Goal: Task Accomplishment & Management: Use online tool/utility

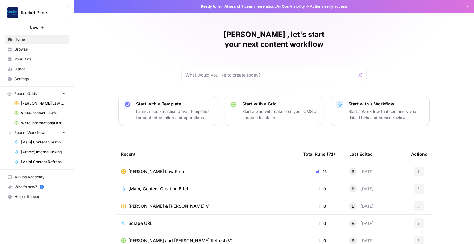
click at [143, 169] on span "[PERSON_NAME] Law Firm" at bounding box center [156, 172] width 56 height 6
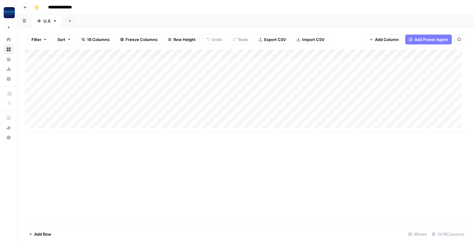
click at [189, 87] on div "Add Column" at bounding box center [246, 90] width 442 height 83
click at [183, 85] on div "Add Column" at bounding box center [246, 90] width 442 height 83
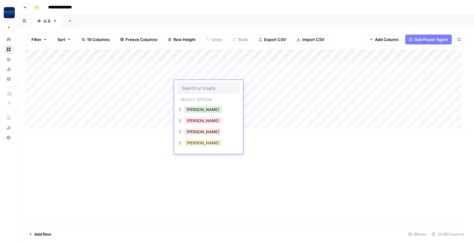
click at [193, 144] on button "Brian" at bounding box center [203, 142] width 38 height 7
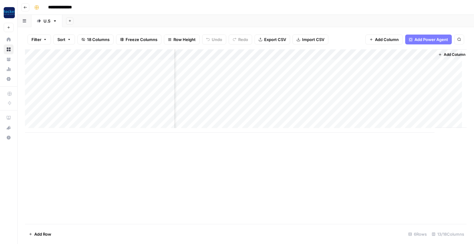
scroll to position [0, 442]
click at [311, 65] on div "Add Column" at bounding box center [246, 90] width 442 height 83
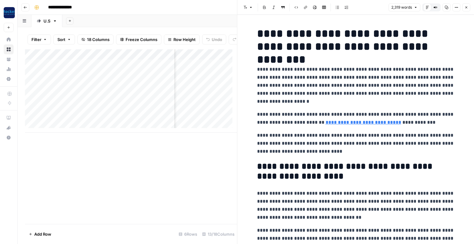
click at [467, 8] on icon "button" at bounding box center [467, 8] width 4 height 4
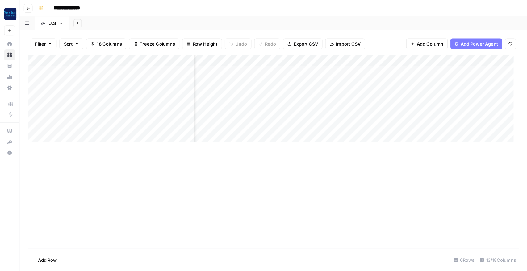
scroll to position [0, 43]
click at [320, 56] on div "Add Column" at bounding box center [246, 90] width 442 height 83
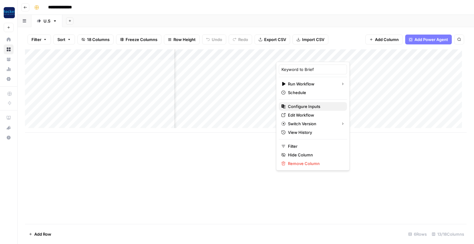
click at [301, 105] on span "Configure Inputs" at bounding box center [315, 106] width 54 height 6
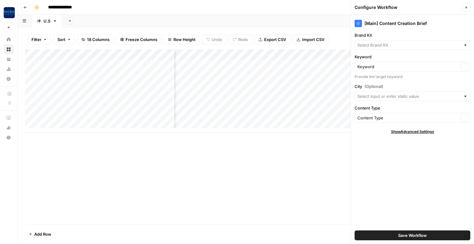
type input "[PERSON_NAME] Law Firm"
click at [468, 7] on button "Close" at bounding box center [466, 7] width 8 height 8
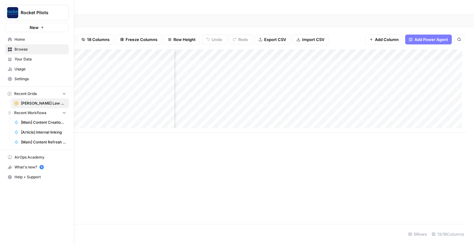
click at [17, 60] on span "Your Data" at bounding box center [41, 59] width 52 height 6
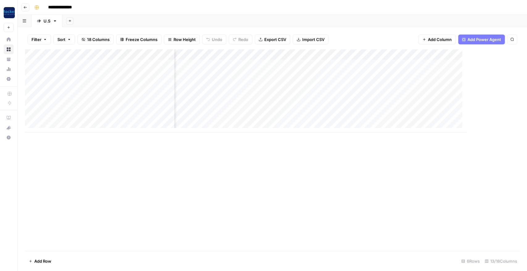
scroll to position [0, 44]
click at [321, 54] on div "Add Column" at bounding box center [272, 90] width 494 height 83
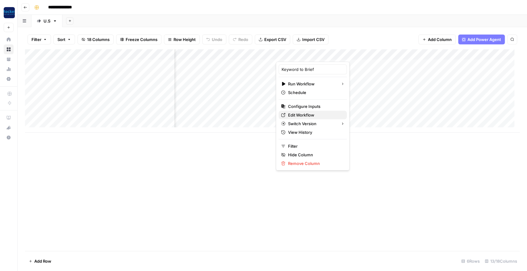
click at [308, 115] on span "Edit Workflow" at bounding box center [315, 115] width 54 height 6
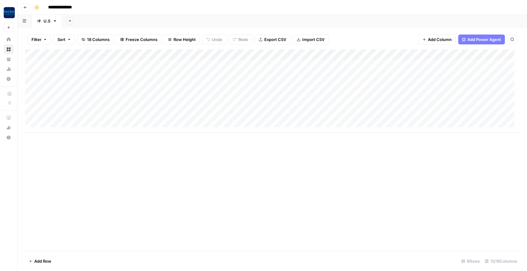
scroll to position [0, 0]
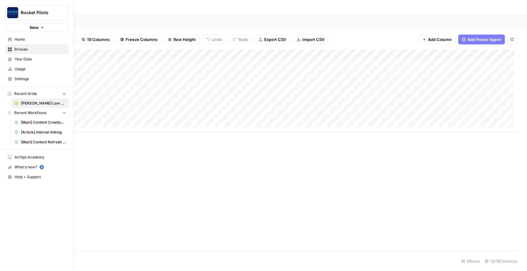
drag, startPoint x: 17, startPoint y: 1, endPoint x: 50, endPoint y: 7, distance: 34.3
click at [54, 9] on div "Rocket Pilots New" at bounding box center [37, 16] width 74 height 32
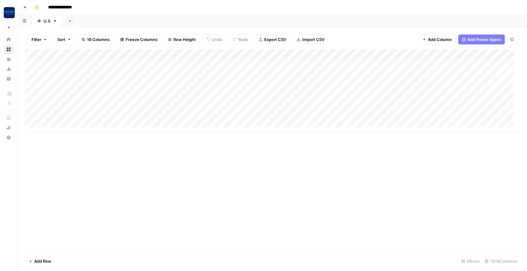
click at [184, 4] on div "**********" at bounding box center [276, 7] width 489 height 10
click at [363, 54] on div "Add Column" at bounding box center [272, 90] width 494 height 83
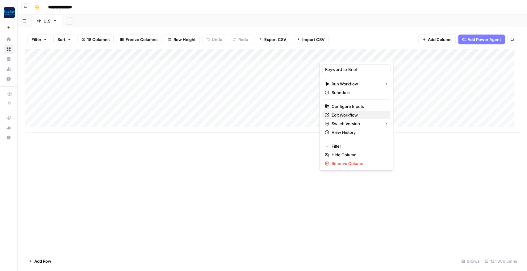
click at [344, 115] on span "Edit Workflow" at bounding box center [358, 115] width 54 height 6
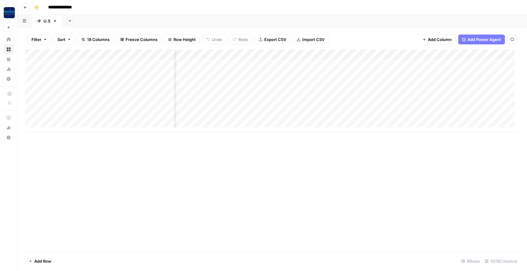
scroll to position [0, 318]
click at [327, 55] on div "Add Column" at bounding box center [272, 90] width 494 height 83
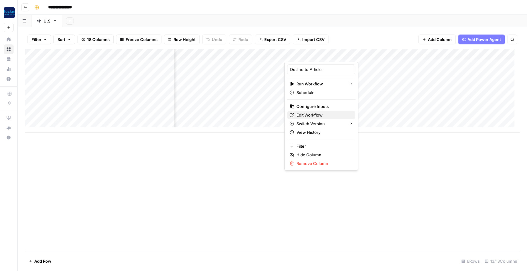
click at [313, 115] on span "Edit Workflow" at bounding box center [323, 115] width 54 height 6
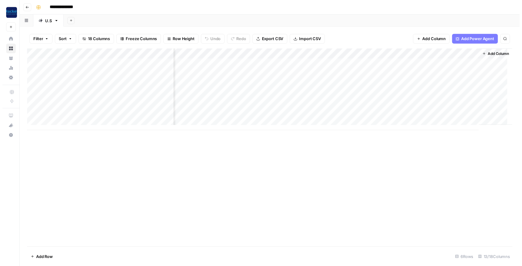
scroll to position [0, 390]
click at [361, 65] on div "Add Column" at bounding box center [272, 90] width 494 height 83
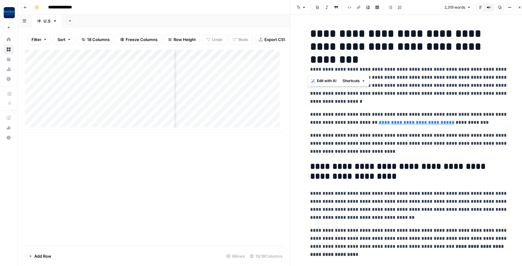
drag, startPoint x: 325, startPoint y: 40, endPoint x: 490, endPoint y: 51, distance: 165.5
click at [474, 51] on h1 "**********" at bounding box center [409, 40] width 198 height 26
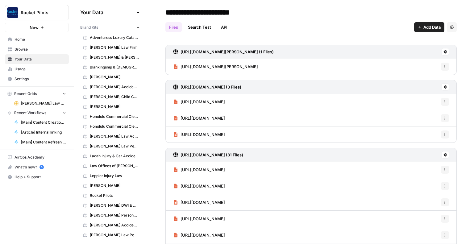
drag, startPoint x: 0, startPoint y: 0, endPoint x: 104, endPoint y: 49, distance: 115.0
click at [104, 49] on span "[PERSON_NAME] Law Firm" at bounding box center [114, 48] width 49 height 6
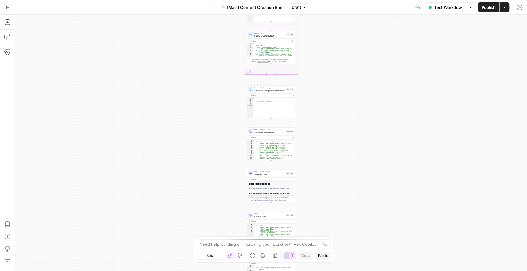
drag, startPoint x: 224, startPoint y: 114, endPoint x: 224, endPoint y: 131, distance: 17.3
click at [224, 131] on div "true false true false Workflow Set Inputs Inputs Condition If city is provided …" at bounding box center [271, 143] width 512 height 256
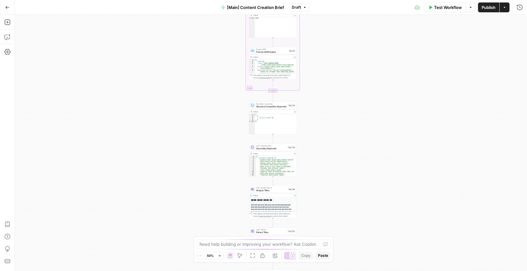
drag, startPoint x: 215, startPoint y: 39, endPoint x: 217, endPoint y: 140, distance: 101.3
click at [217, 150] on div "true false true false Workflow Set Inputs Inputs Condition If city is provided …" at bounding box center [271, 143] width 512 height 256
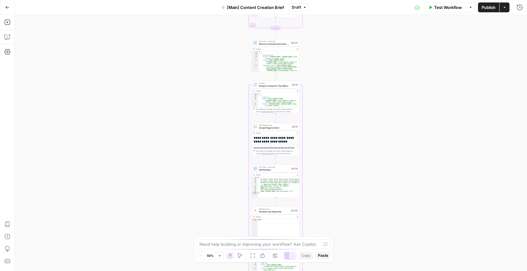
drag, startPoint x: 222, startPoint y: 62, endPoint x: 222, endPoint y: 138, distance: 75.6
click at [222, 156] on div "true false true false Workflow Set Inputs Inputs Condition If city is provided …" at bounding box center [271, 143] width 512 height 256
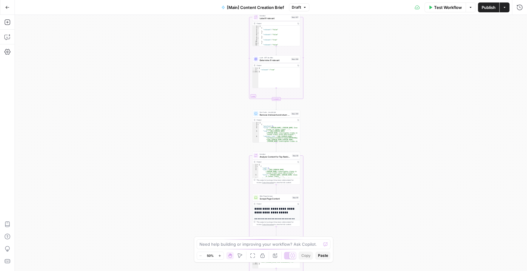
drag, startPoint x: 228, startPoint y: 115, endPoint x: 228, endPoint y: 175, distance: 59.3
click at [229, 196] on div "true false true false Workflow Set Inputs Inputs Condition If city is provided …" at bounding box center [271, 143] width 512 height 256
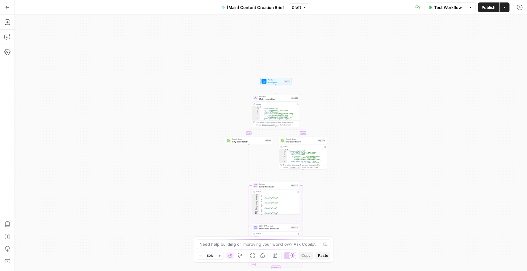
drag, startPoint x: 222, startPoint y: 70, endPoint x: 210, endPoint y: 150, distance: 80.8
click at [220, 196] on div "true false true false Workflow Set Inputs Inputs Condition If city is provided …" at bounding box center [271, 143] width 512 height 256
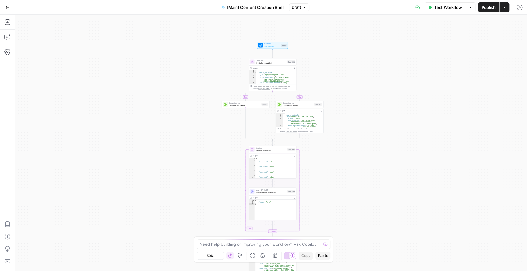
drag, startPoint x: 207, startPoint y: 105, endPoint x: 204, endPoint y: 47, distance: 58.1
click at [204, 47] on div "true false true false Workflow Set Inputs Inputs Condition If city is provided …" at bounding box center [271, 143] width 512 height 256
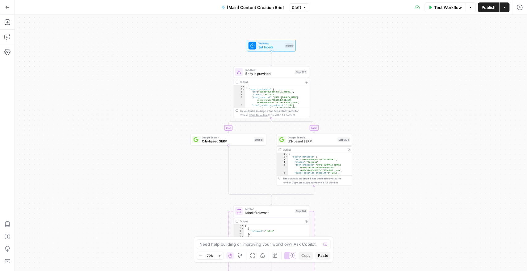
drag, startPoint x: 176, startPoint y: 37, endPoint x: 173, endPoint y: 100, distance: 62.4
click at [173, 100] on div "true false true false Workflow Set Inputs Inputs Condition If city is provided …" at bounding box center [271, 143] width 512 height 256
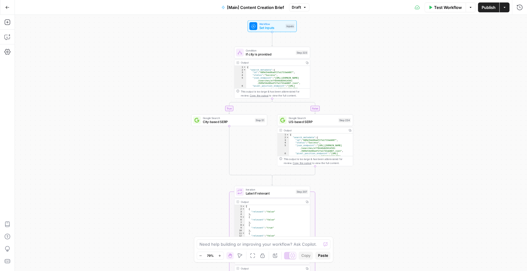
drag, startPoint x: 173, startPoint y: 100, endPoint x: 174, endPoint y: 79, distance: 20.4
click at [174, 79] on div "true false true false Workflow Set Inputs Inputs Condition If city is provided …" at bounding box center [271, 143] width 512 height 256
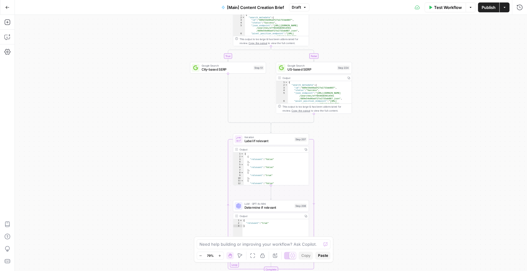
drag, startPoint x: 166, startPoint y: 140, endPoint x: 165, endPoint y: 93, distance: 47.6
click at [165, 93] on div "true false true false Workflow Set Inputs Inputs Condition If city is provided …" at bounding box center [271, 143] width 512 height 256
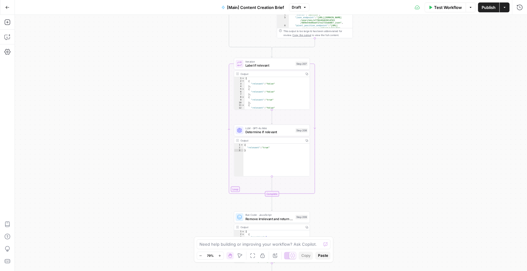
drag, startPoint x: 175, startPoint y: 142, endPoint x: 176, endPoint y: 57, distance: 84.9
click at [176, 57] on div "true false true false Workflow Set Inputs Inputs Condition If city is provided …" at bounding box center [271, 143] width 512 height 256
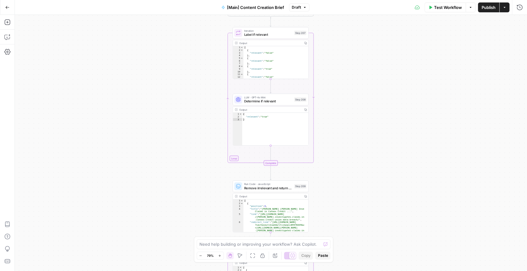
drag, startPoint x: 193, startPoint y: 144, endPoint x: 192, endPoint y: 124, distance: 19.2
click at [192, 124] on div "true false true false Workflow Set Inputs Inputs Condition If city is provided …" at bounding box center [271, 143] width 512 height 256
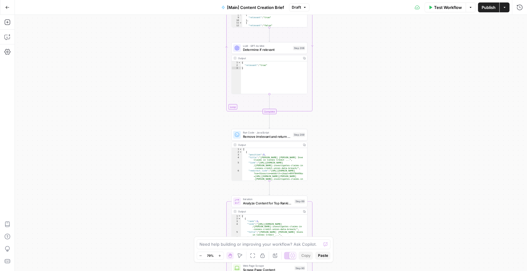
drag, startPoint x: 182, startPoint y: 146, endPoint x: 180, endPoint y: 96, distance: 50.1
click at [179, 96] on div "true false true false Workflow Set Inputs Inputs Condition If city is provided …" at bounding box center [271, 143] width 512 height 256
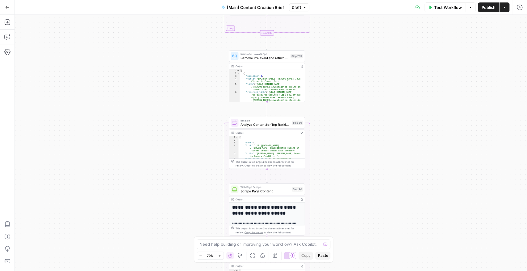
drag, startPoint x: 191, startPoint y: 134, endPoint x: 188, endPoint y: 50, distance: 83.7
click at [188, 50] on div "true false true false Workflow Set Inputs Inputs Condition If city is provided …" at bounding box center [271, 143] width 512 height 256
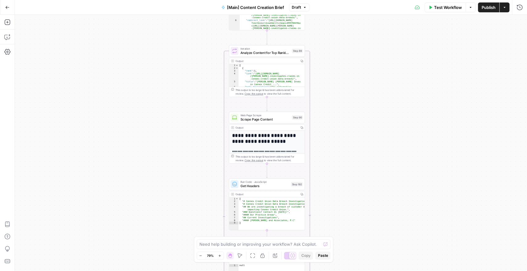
drag, startPoint x: 193, startPoint y: 145, endPoint x: 193, endPoint y: 77, distance: 67.3
click at [193, 77] on div "true false true false Workflow Set Inputs Inputs Condition If city is provided …" at bounding box center [271, 143] width 512 height 256
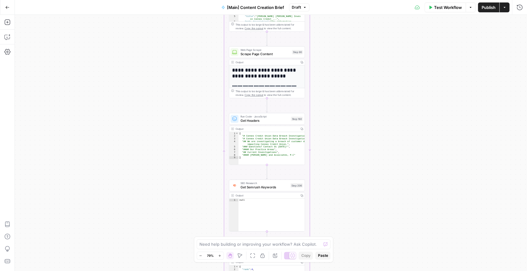
drag, startPoint x: 206, startPoint y: 161, endPoint x: 206, endPoint y: 92, distance: 69.4
click at [206, 92] on div "true false true false Workflow Set Inputs Inputs Condition If city is provided …" at bounding box center [271, 143] width 512 height 256
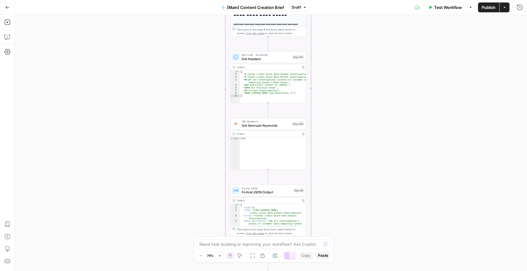
drag, startPoint x: 200, startPoint y: 133, endPoint x: 201, endPoint y: 65, distance: 68.5
click at [201, 65] on div "true false true false Workflow Set Inputs Inputs Condition If city is provided …" at bounding box center [271, 143] width 512 height 256
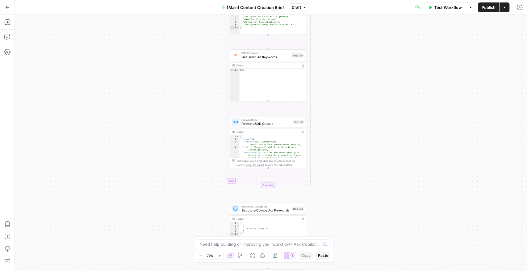
drag, startPoint x: 195, startPoint y: 140, endPoint x: 196, endPoint y: 74, distance: 65.4
click at [196, 74] on div "true false true false Workflow Set Inputs Inputs Condition If city is provided …" at bounding box center [271, 143] width 512 height 256
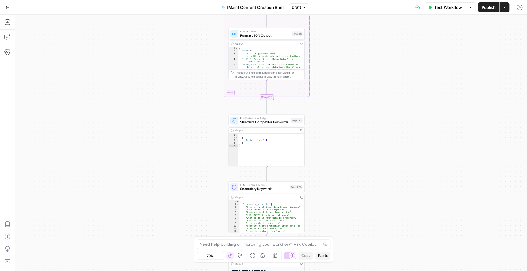
drag, startPoint x: 204, startPoint y: 145, endPoint x: 202, endPoint y: 72, distance: 73.5
click at [202, 72] on div "true false true false Workflow Set Inputs Inputs Condition If city is provided …" at bounding box center [271, 143] width 512 height 256
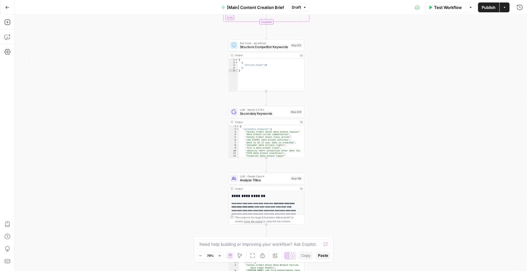
drag, startPoint x: 202, startPoint y: 175, endPoint x: 202, endPoint y: 73, distance: 101.5
click at [202, 73] on div "true false true false Workflow Set Inputs Inputs Condition If city is provided …" at bounding box center [271, 143] width 512 height 256
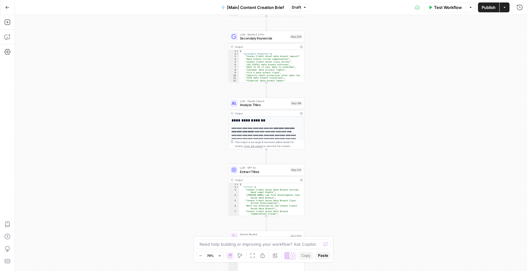
drag, startPoint x: 208, startPoint y: 144, endPoint x: 208, endPoint y: 97, distance: 47.5
click at [208, 97] on div "true false true false Workflow Set Inputs Inputs Condition If city is provided …" at bounding box center [271, 143] width 512 height 256
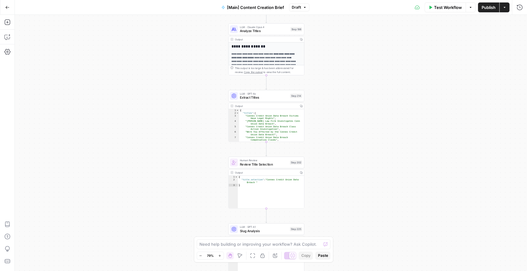
drag, startPoint x: 185, startPoint y: 149, endPoint x: 185, endPoint y: 81, distance: 67.6
click at [185, 81] on div "true false true false Workflow Set Inputs Inputs Condition If city is provided …" at bounding box center [271, 143] width 512 height 256
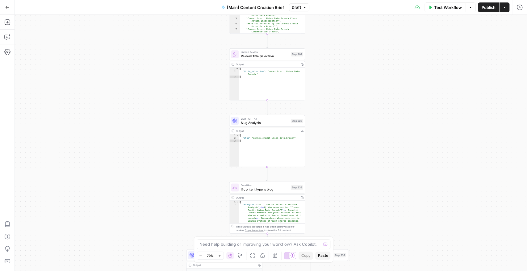
drag, startPoint x: 213, startPoint y: 172, endPoint x: 211, endPoint y: 57, distance: 115.4
click at [211, 57] on div "true false true false Workflow Set Inputs Inputs Condition If city is provided …" at bounding box center [271, 143] width 512 height 256
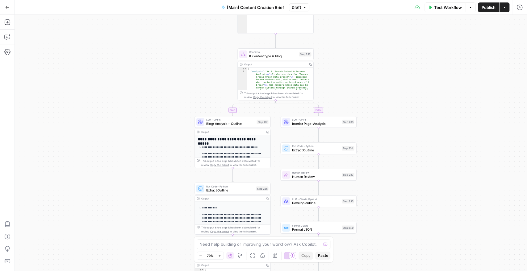
drag, startPoint x: 197, startPoint y: 160, endPoint x: 208, endPoint y: 34, distance: 126.4
click at [208, 34] on div "true false true false Workflow Set Inputs Inputs Condition If city is provided …" at bounding box center [271, 143] width 512 height 256
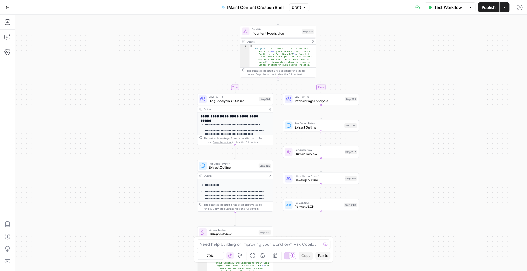
drag, startPoint x: 193, startPoint y: 101, endPoint x: 195, endPoint y: 78, distance: 23.0
click at [195, 78] on div "true false true false Workflow Set Inputs Inputs Condition If city is provided …" at bounding box center [271, 143] width 512 height 256
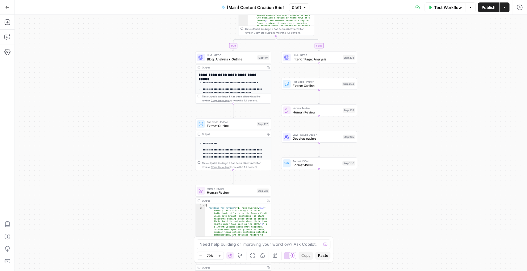
drag, startPoint x: 159, startPoint y: 155, endPoint x: 157, endPoint y: 107, distance: 47.9
click at [157, 107] on div "true false true false Workflow Set Inputs Inputs Condition If city is provided …" at bounding box center [271, 143] width 512 height 256
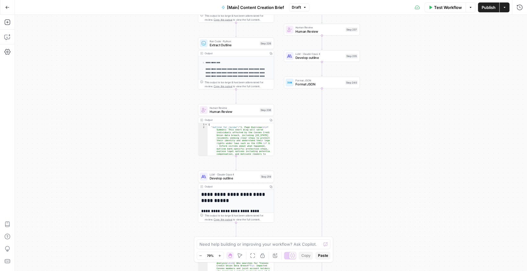
drag, startPoint x: 167, startPoint y: 171, endPoint x: 170, endPoint y: 51, distance: 120.7
click at [170, 51] on div "true false true false Workflow Set Inputs Inputs Condition If city is provided …" at bounding box center [271, 143] width 512 height 256
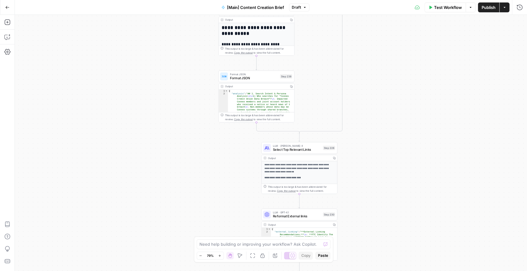
drag, startPoint x: 157, startPoint y: 167, endPoint x: 177, endPoint y: 43, distance: 125.9
click at [177, 44] on div "true false true false Workflow Set Inputs Inputs Condition If city is provided …" at bounding box center [271, 143] width 512 height 256
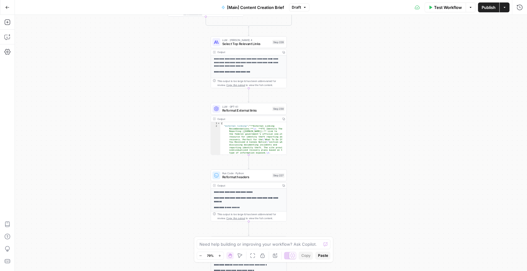
drag, startPoint x: 199, startPoint y: 166, endPoint x: 148, endPoint y: 64, distance: 114.0
click at [148, 64] on div "true false true false Workflow Set Inputs Inputs Condition If city is provided …" at bounding box center [271, 143] width 512 height 256
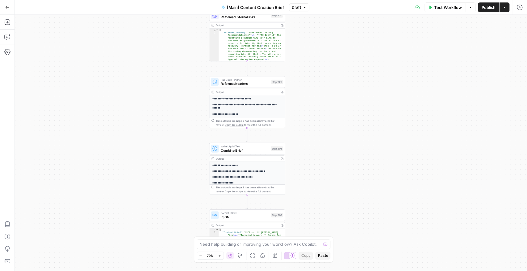
drag, startPoint x: 185, startPoint y: 158, endPoint x: 184, endPoint y: 50, distance: 108.3
click at [184, 51] on div "true false true false Workflow Set Inputs Inputs Condition If city is provided …" at bounding box center [271, 143] width 512 height 256
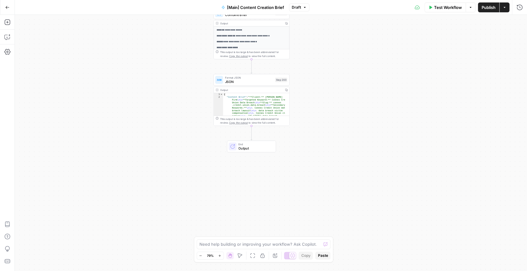
drag, startPoint x: 182, startPoint y: 175, endPoint x: 185, endPoint y: 37, distance: 137.7
click at [185, 37] on div "true false true false Workflow Set Inputs Inputs Condition If city is provided …" at bounding box center [271, 143] width 512 height 256
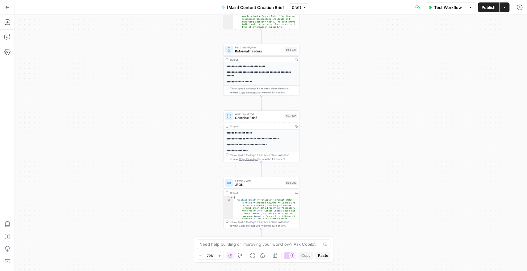
drag, startPoint x: 185, startPoint y: 64, endPoint x: 195, endPoint y: 187, distance: 123.6
click at [195, 187] on div "true false true false Workflow Set Inputs Inputs Condition If city is provided …" at bounding box center [271, 143] width 512 height 256
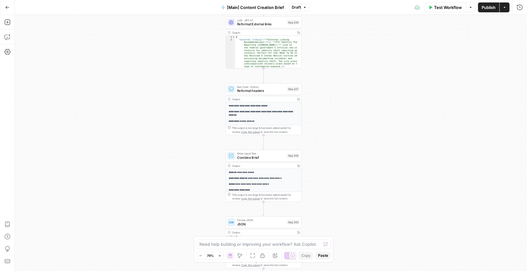
drag, startPoint x: 169, startPoint y: 94, endPoint x: 170, endPoint y: 131, distance: 36.4
click at [170, 131] on div "true false true false Workflow Set Inputs Inputs Condition If city is provided …" at bounding box center [271, 143] width 512 height 256
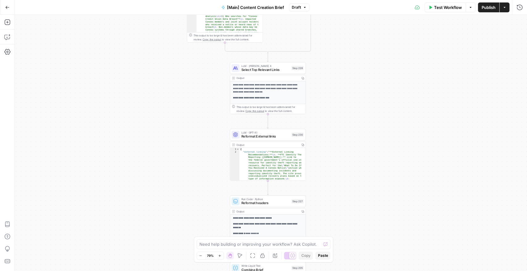
drag, startPoint x: 183, startPoint y: 44, endPoint x: 182, endPoint y: 188, distance: 144.1
click at [185, 219] on div "true false true false Workflow Set Inputs Inputs Condition If city is provided …" at bounding box center [271, 143] width 512 height 256
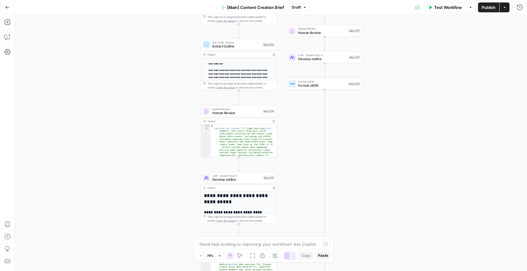
drag, startPoint x: 184, startPoint y: 88, endPoint x: 197, endPoint y: 250, distance: 162.5
click at [197, 250] on body "Rocket Pilots New Home Browse Your Data Usage Settings Recent Grids Arnold Law …" at bounding box center [263, 135] width 527 height 271
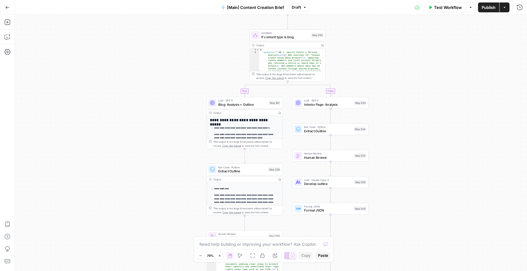
drag, startPoint x: 151, startPoint y: 86, endPoint x: 157, endPoint y: 244, distance: 158.1
click at [160, 259] on div "true false true false Workflow Set Inputs Inputs Condition If city is provided …" at bounding box center [271, 143] width 512 height 256
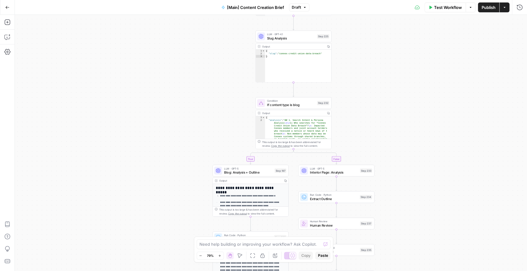
drag, startPoint x: 151, startPoint y: 106, endPoint x: 160, endPoint y: 287, distance: 181.4
click at [160, 271] on html "Rocket Pilots New Home Browse Your Data Usage Settings Recent Grids Arnold Law …" at bounding box center [263, 135] width 527 height 271
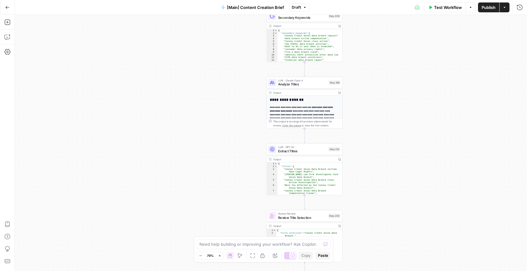
drag, startPoint x: 168, startPoint y: 118, endPoint x: 156, endPoint y: 287, distance: 170.1
click at [156, 271] on html "Rocket Pilots New Home Browse Your Data Usage Settings Recent Grids Arnold Law …" at bounding box center [263, 135] width 527 height 271
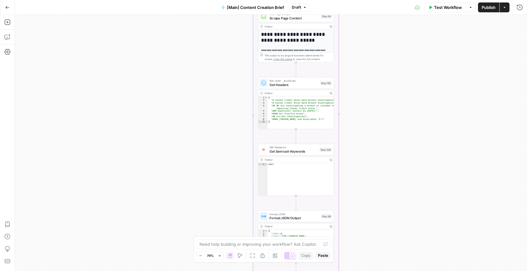
drag, startPoint x: 194, startPoint y: 101, endPoint x: 197, endPoint y: 200, distance: 99.1
click at [196, 271] on html "Rocket Pilots New Home Browse Your Data Usage Settings Recent Grids Arnold Law …" at bounding box center [263, 135] width 527 height 271
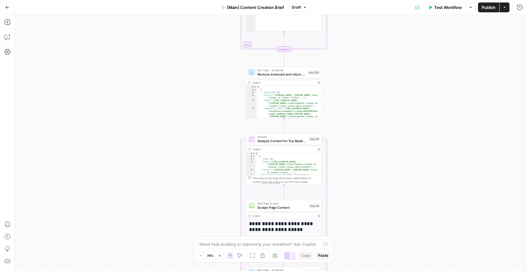
drag, startPoint x: 201, startPoint y: 108, endPoint x: 187, endPoint y: 287, distance: 179.9
click at [187, 271] on html "Rocket Pilots New Home Browse Your Data Usage Settings Recent Grids Arnold Law …" at bounding box center [263, 135] width 527 height 271
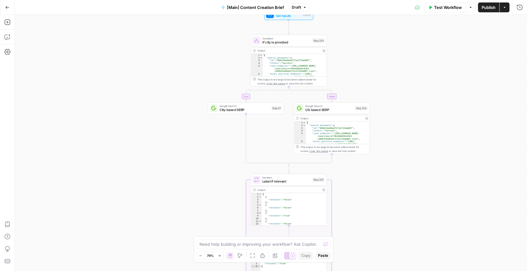
drag, startPoint x: 167, startPoint y: 64, endPoint x: 170, endPoint y: 287, distance: 223.8
click at [170, 271] on html "Rocket Pilots New Home Browse Your Data Usage Settings Recent Grids Arnold Law …" at bounding box center [263, 135] width 527 height 271
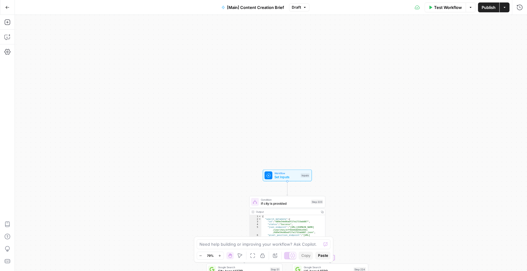
drag, startPoint x: 191, startPoint y: 65, endPoint x: 185, endPoint y: 252, distance: 187.4
click at [186, 271] on html "Rocket Pilots New Home Browse Your Data Usage Settings Recent Grids Arnold Law …" at bounding box center [263, 135] width 527 height 271
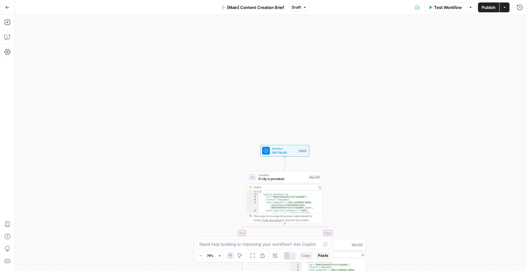
drag, startPoint x: 205, startPoint y: 117, endPoint x: 203, endPoint y: -7, distance: 123.8
click at [203, 0] on html "Rocket Pilots New Home Browse Your Data Usage Settings Recent Grids Arnold Law …" at bounding box center [263, 135] width 527 height 271
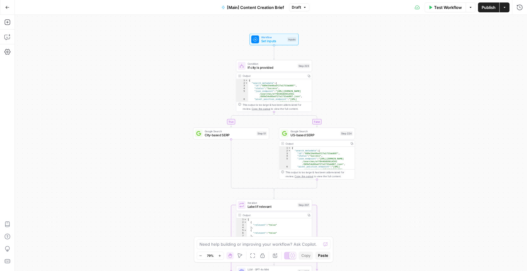
drag, startPoint x: 207, startPoint y: 157, endPoint x: 196, endPoint y: 56, distance: 101.5
click at [196, 56] on div "true false true false Workflow Set Inputs Inputs Condition If city is provided …" at bounding box center [271, 143] width 512 height 256
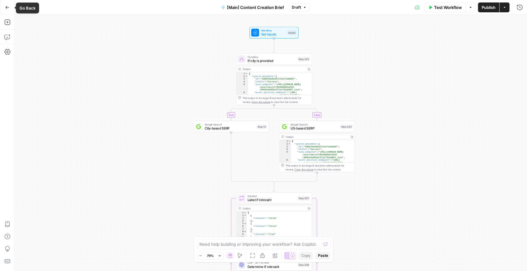
click at [8, 7] on icon "button" at bounding box center [7, 7] width 4 height 4
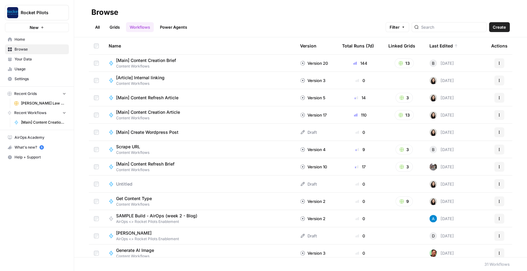
click at [29, 60] on span "Your Data" at bounding box center [41, 59] width 52 height 6
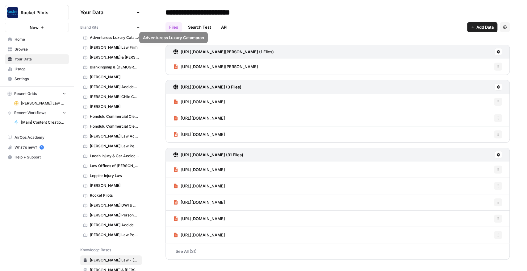
click at [101, 48] on span "[PERSON_NAME] Law Firm" at bounding box center [114, 48] width 49 height 6
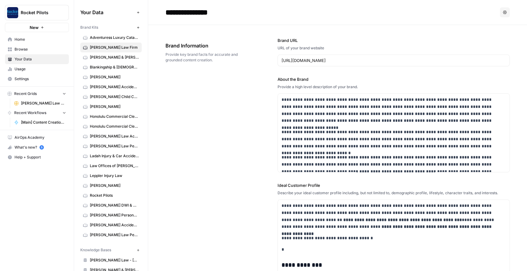
click at [24, 103] on span "[PERSON_NAME] Law Firm" at bounding box center [43, 104] width 45 height 6
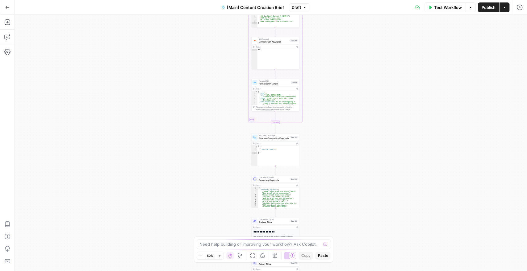
drag, startPoint x: 211, startPoint y: 144, endPoint x: 210, endPoint y: 76, distance: 68.5
click at [211, 167] on div "true false true false Workflow Set Inputs Inputs Condition If city is provided …" at bounding box center [271, 143] width 512 height 256
click at [211, 172] on div "true false true false Workflow Set Inputs Inputs Condition If city is provided …" at bounding box center [271, 143] width 512 height 256
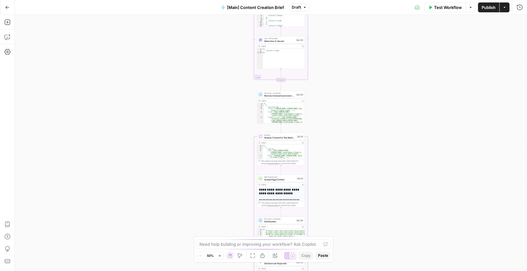
drag, startPoint x: 212, startPoint y: 47, endPoint x: 226, endPoint y: 57, distance: 17.0
click at [216, 162] on div "true false true false Workflow Set Inputs Inputs Condition If city is provided …" at bounding box center [271, 143] width 512 height 256
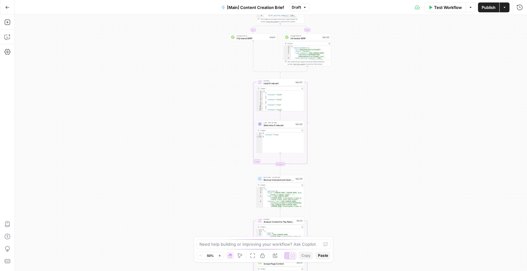
drag, startPoint x: 227, startPoint y: 59, endPoint x: 226, endPoint y: 132, distance: 72.9
click at [226, 162] on div "true false true false Workflow Set Inputs Inputs Condition If city is provided …" at bounding box center [271, 143] width 512 height 256
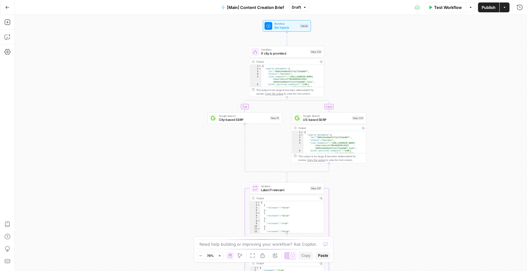
drag, startPoint x: 190, startPoint y: 49, endPoint x: 191, endPoint y: 105, distance: 56.5
click at [191, 105] on div "true false true false Workflow Set Inputs Inputs Condition If city is provided …" at bounding box center [271, 143] width 512 height 256
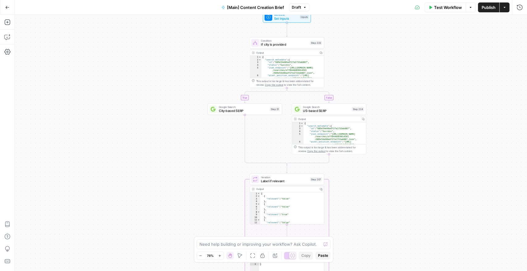
drag, startPoint x: 173, startPoint y: 141, endPoint x: 173, endPoint y: 133, distance: 8.6
click at [173, 133] on div "true false true false Workflow Set Inputs Inputs Condition If city is provided …" at bounding box center [271, 143] width 512 height 256
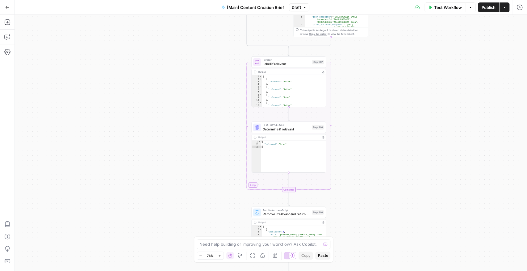
drag, startPoint x: 190, startPoint y: 184, endPoint x: 192, endPoint y: 56, distance: 127.5
click at [192, 56] on div "true false true false Workflow Set Inputs Inputs Condition If city is provided …" at bounding box center [271, 143] width 512 height 256
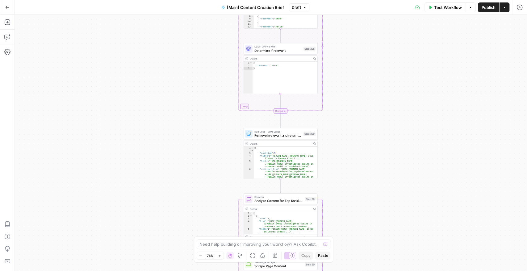
drag, startPoint x: 202, startPoint y: 186, endPoint x: 194, endPoint y: 118, distance: 68.7
click at [194, 118] on div "true false true false Workflow Set Inputs Inputs Condition If city is provided …" at bounding box center [271, 143] width 512 height 256
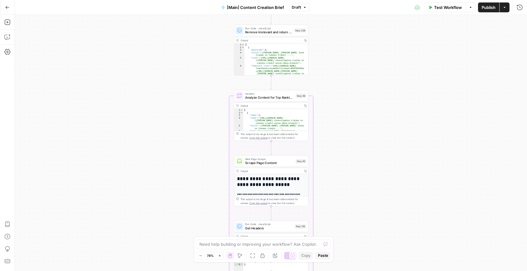
drag, startPoint x: 208, startPoint y: 162, endPoint x: 199, endPoint y: 59, distance: 103.8
click at [199, 59] on div "true false true false Workflow Set Inputs Inputs Condition If city is provided …" at bounding box center [271, 143] width 512 height 256
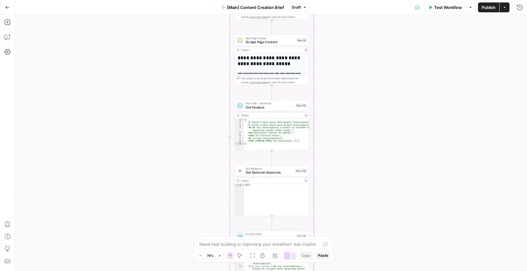
drag, startPoint x: 202, startPoint y: 155, endPoint x: 202, endPoint y: 39, distance: 115.7
click at [202, 39] on div "true false true false Workflow Set Inputs Inputs Condition If city is provided …" at bounding box center [271, 143] width 512 height 256
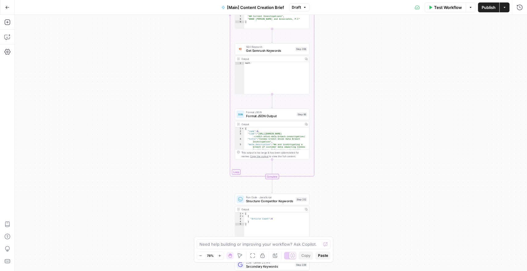
drag, startPoint x: 195, startPoint y: 160, endPoint x: 195, endPoint y: 38, distance: 121.9
click at [195, 38] on div "true false true false Workflow Set Inputs Inputs Condition If city is provided …" at bounding box center [271, 143] width 512 height 256
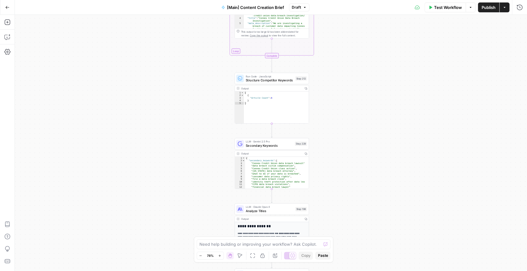
drag, startPoint x: 194, startPoint y: 157, endPoint x: 194, endPoint y: 36, distance: 121.0
click at [194, 36] on div "true false true false Workflow Set Inputs Inputs Condition If city is provided …" at bounding box center [271, 143] width 512 height 256
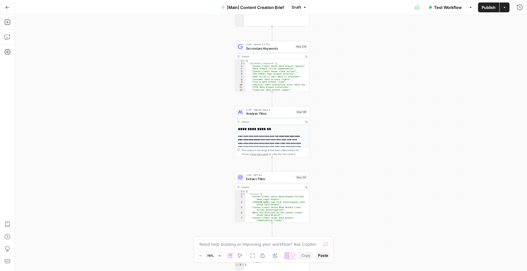
drag, startPoint x: 202, startPoint y: 160, endPoint x: 203, endPoint y: 57, distance: 102.5
click at [203, 57] on div "true false true false Workflow Set Inputs Inputs Condition If city is provided …" at bounding box center [271, 143] width 512 height 256
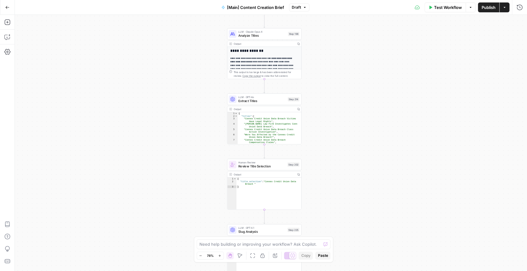
drag, startPoint x: 205, startPoint y: 172, endPoint x: 196, endPoint y: 94, distance: 78.3
click at [196, 94] on div "true false true false Workflow Set Inputs Inputs Condition If city is provided …" at bounding box center [271, 143] width 512 height 256
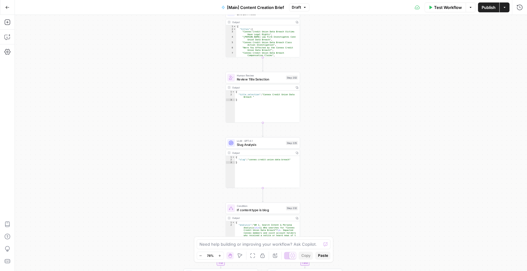
drag, startPoint x: 195, startPoint y: 128, endPoint x: 194, endPoint y: 49, distance: 78.7
click at [194, 49] on div "true false true false Workflow Set Inputs Inputs Condition If city is provided …" at bounding box center [271, 143] width 512 height 256
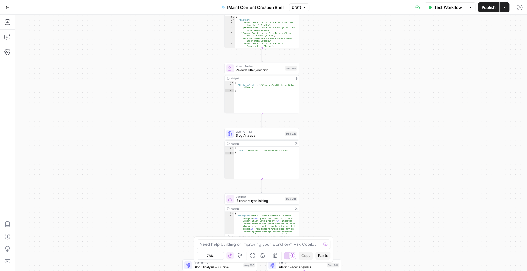
drag, startPoint x: 200, startPoint y: 148, endPoint x: 199, endPoint y: 140, distance: 8.1
click at [199, 140] on div "true false true false Workflow Set Inputs Inputs Condition If city is provided …" at bounding box center [271, 143] width 512 height 256
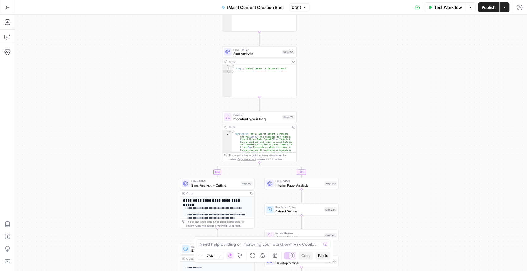
drag, startPoint x: 185, startPoint y: 133, endPoint x: 182, endPoint y: 19, distance: 113.6
click at [182, 19] on div "true false true false Workflow Set Inputs Inputs Condition If city is provided …" at bounding box center [271, 143] width 512 height 256
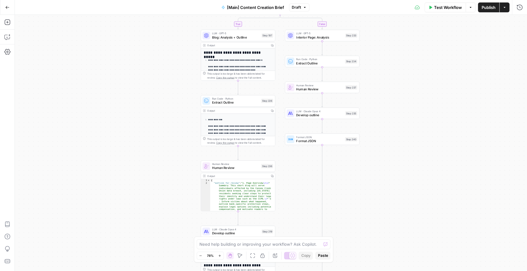
drag, startPoint x: 141, startPoint y: 196, endPoint x: 165, endPoint y: 79, distance: 119.5
click at [164, 78] on div "true false true false Workflow Set Inputs Inputs Condition If city is provided …" at bounding box center [271, 143] width 512 height 256
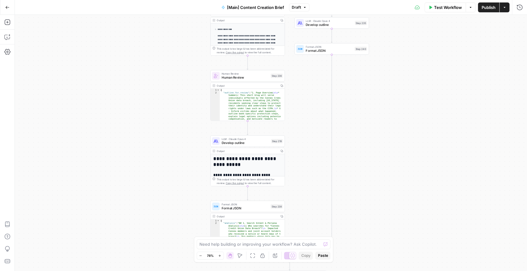
drag, startPoint x: 172, startPoint y: 135, endPoint x: 184, endPoint y: 11, distance: 124.4
click at [184, 11] on div "Go Back [Main] Content Creation Brief Draft Test Workflow Options Publish Actio…" at bounding box center [263, 135] width 527 height 271
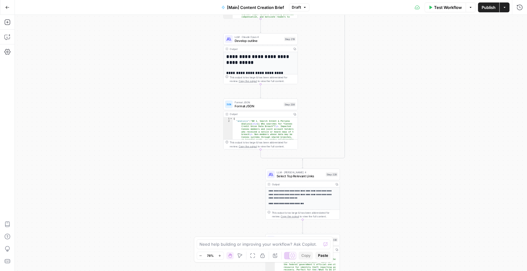
drag, startPoint x: 184, startPoint y: 156, endPoint x: 192, endPoint y: 90, distance: 65.9
click at [192, 90] on div "true false true false Workflow Set Inputs Inputs Condition If city is provided …" at bounding box center [271, 143] width 512 height 256
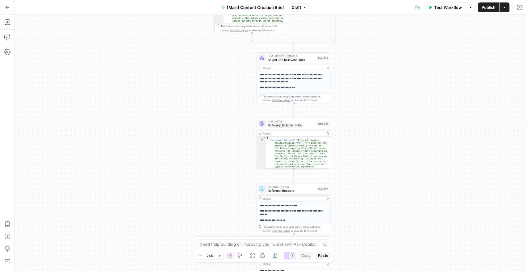
drag, startPoint x: 198, startPoint y: 165, endPoint x: 189, endPoint y: 51, distance: 114.6
click at [189, 51] on div "true false true false Workflow Set Inputs Inputs Condition If city is provided …" at bounding box center [271, 143] width 512 height 256
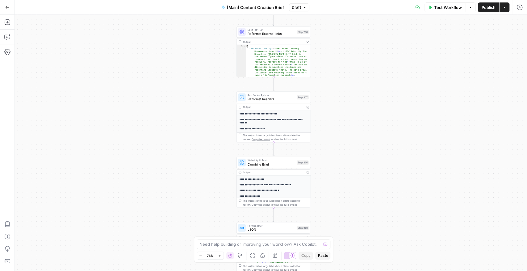
drag, startPoint x: 196, startPoint y: 167, endPoint x: 176, endPoint y: 73, distance: 96.6
click at [176, 73] on div "true false true false Workflow Set Inputs Inputs Condition If city is provided …" at bounding box center [271, 143] width 512 height 256
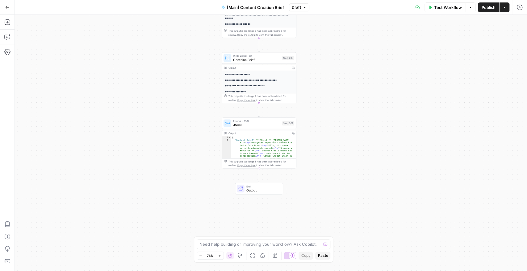
drag, startPoint x: 185, startPoint y: 181, endPoint x: 170, endPoint y: 81, distance: 101.7
click at [170, 81] on div "true false true false Workflow Set Inputs Inputs Condition If city is provided …" at bounding box center [271, 143] width 512 height 256
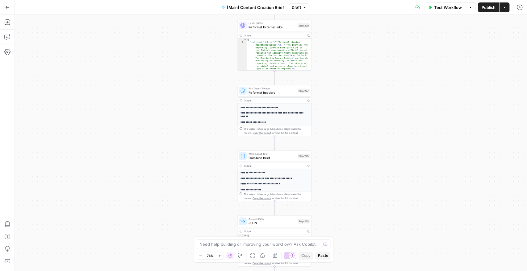
drag, startPoint x: 170, startPoint y: 68, endPoint x: 185, endPoint y: 162, distance: 95.9
click at [185, 162] on div "true false true false Workflow Set Inputs Inputs Condition If city is provided …" at bounding box center [271, 143] width 512 height 256
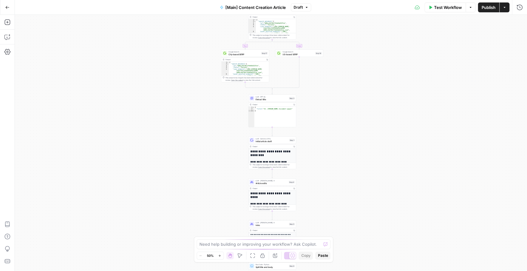
drag, startPoint x: 222, startPoint y: 176, endPoint x: 216, endPoint y: 145, distance: 31.7
click at [222, 174] on div "true false Workflow Set Inputs Inputs Condition If city is provided Step 16 Out…" at bounding box center [271, 143] width 512 height 256
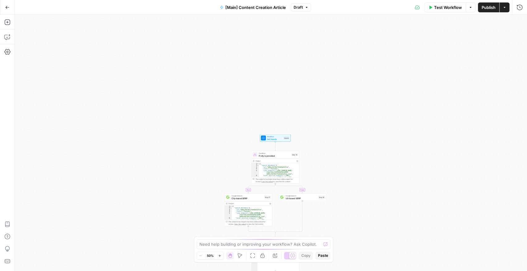
drag, startPoint x: 208, startPoint y: 171, endPoint x: 207, endPoint y: 209, distance: 38.3
click at [208, 213] on div "true false Workflow Set Inputs Inputs Condition If city is provided Step 16 Out…" at bounding box center [271, 143] width 512 height 256
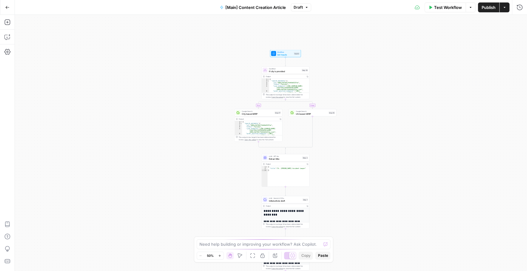
drag, startPoint x: 194, startPoint y: 140, endPoint x: 204, endPoint y: 49, distance: 91.3
click at [204, 49] on div "true false Workflow Set Inputs Inputs Condition If city is provided Step 16 Out…" at bounding box center [271, 143] width 512 height 256
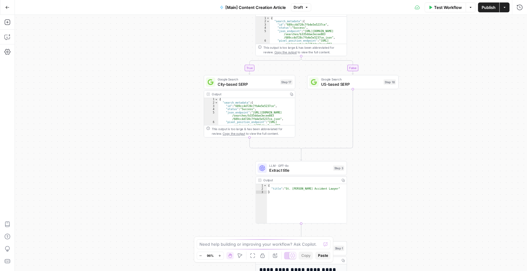
drag, startPoint x: 136, startPoint y: 186, endPoint x: 136, endPoint y: 51, distance: 134.6
click at [136, 51] on div "true false Workflow Set Inputs Inputs Condition If city is provided Step 16 Out…" at bounding box center [271, 143] width 512 height 256
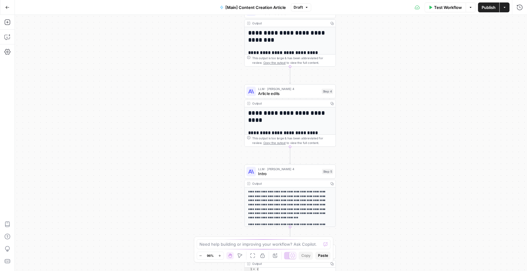
drag, startPoint x: 160, startPoint y: 60, endPoint x: 156, endPoint y: 36, distance: 23.9
click at [156, 35] on div "true false Workflow Set Inputs Inputs Condition If city is provided Step 16 Out…" at bounding box center [271, 143] width 512 height 256
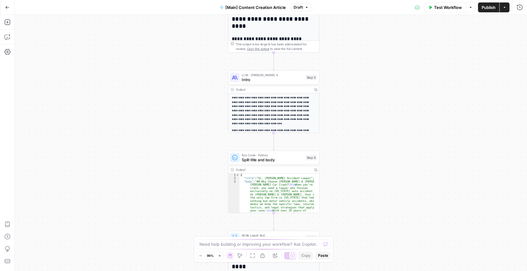
drag, startPoint x: 195, startPoint y: 148, endPoint x: 179, endPoint y: 36, distance: 113.2
click at [179, 36] on div "true false Workflow Set Inputs Inputs Condition If city is provided Step 16 Out…" at bounding box center [271, 143] width 512 height 256
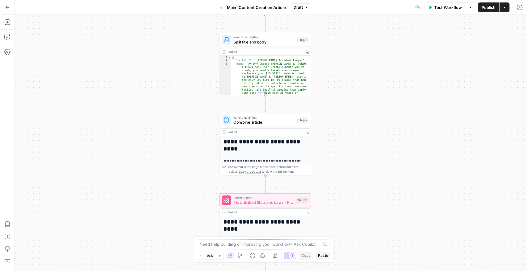
drag, startPoint x: 192, startPoint y: 152, endPoint x: 187, endPoint y: 52, distance: 101.0
click at [186, 50] on div "true false Workflow Set Inputs Inputs Condition If city is provided Step 16 Out…" at bounding box center [271, 143] width 512 height 256
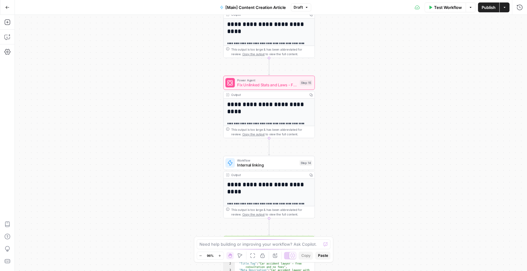
drag, startPoint x: 188, startPoint y: 181, endPoint x: 192, endPoint y: 64, distance: 118.0
click at [192, 64] on div "true false Workflow Set Inputs Inputs Condition If city is provided Step 16 Out…" at bounding box center [271, 143] width 512 height 256
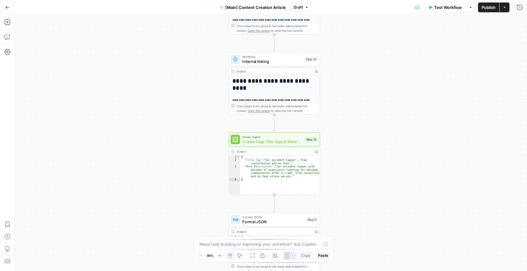
drag, startPoint x: 190, startPoint y: 181, endPoint x: 204, endPoint y: 66, distance: 115.1
click at [204, 66] on div "true false Workflow Set Inputs Inputs Condition If city is provided Step 16 Out…" at bounding box center [271, 143] width 512 height 256
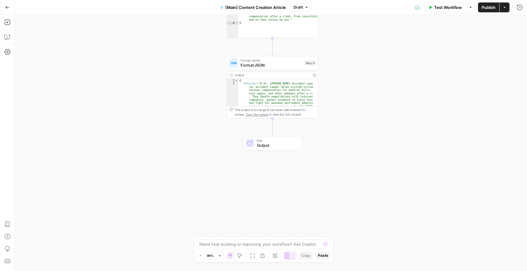
drag, startPoint x: 206, startPoint y: 174, endPoint x: 193, endPoint y: 103, distance: 71.8
click at [194, 66] on div "true false Workflow Set Inputs Inputs Condition If city is provided Step 16 Out…" at bounding box center [271, 143] width 512 height 256
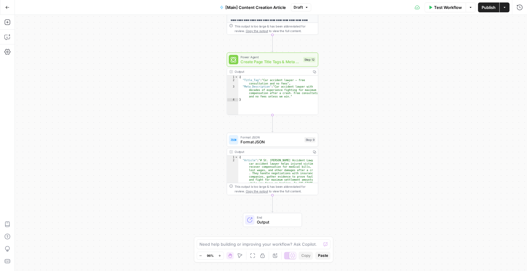
drag, startPoint x: 183, startPoint y: 145, endPoint x: 178, endPoint y: 147, distance: 5.1
click at [178, 147] on div "true false Workflow Set Inputs Inputs Condition If city is provided Step 16 Out…" at bounding box center [271, 143] width 512 height 256
